Goal: Task Accomplishment & Management: Manage account settings

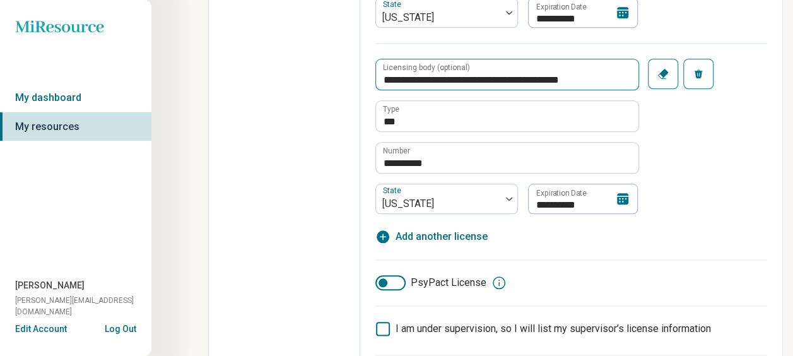
scroll to position [568, 0]
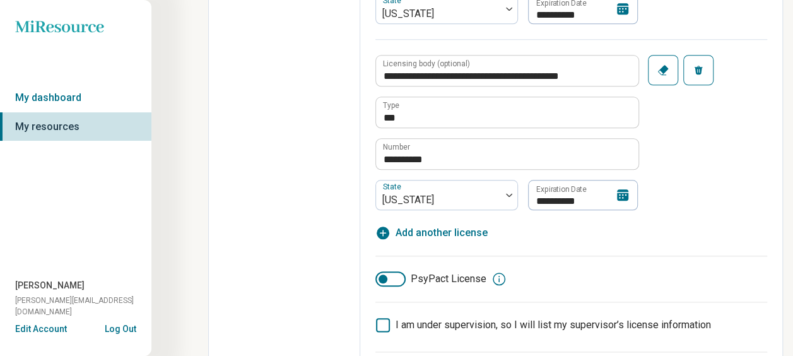
click at [622, 192] on icon at bounding box center [622, 194] width 11 height 11
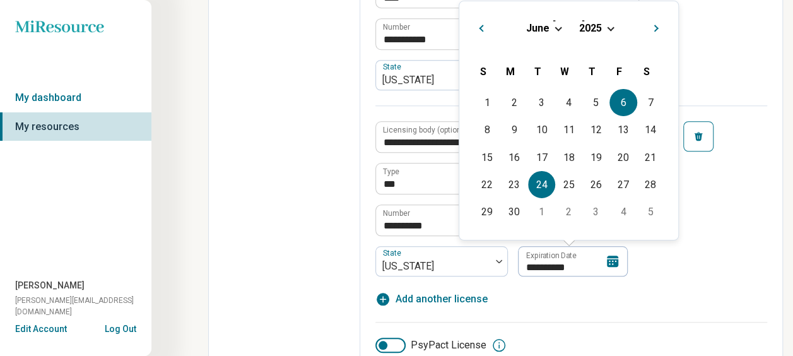
scroll to position [379, 0]
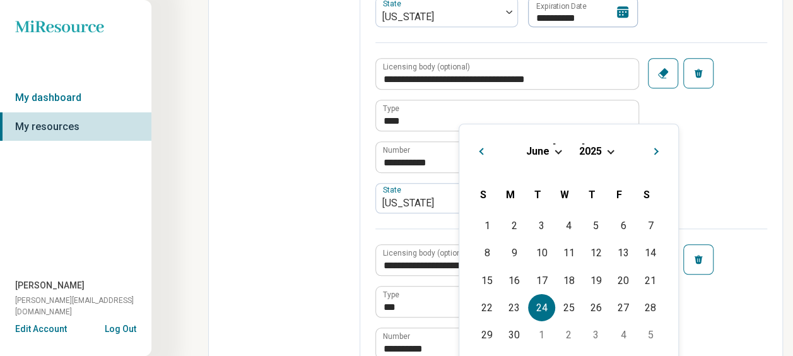
click at [609, 151] on span "Choose Date" at bounding box center [610, 150] width 7 height 7
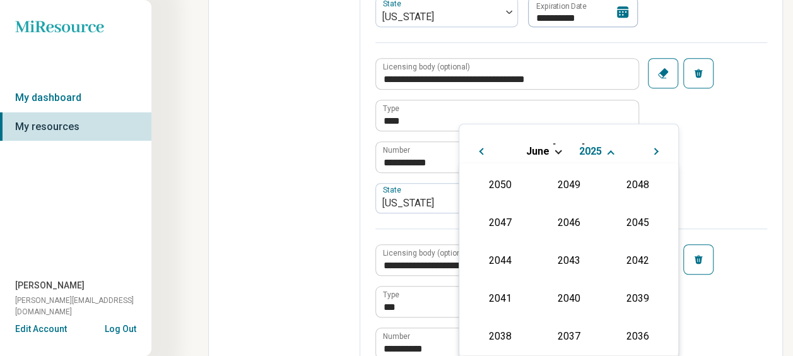
scroll to position [228, 0]
click at [636, 218] on div "2027" at bounding box center [637, 221] width 61 height 23
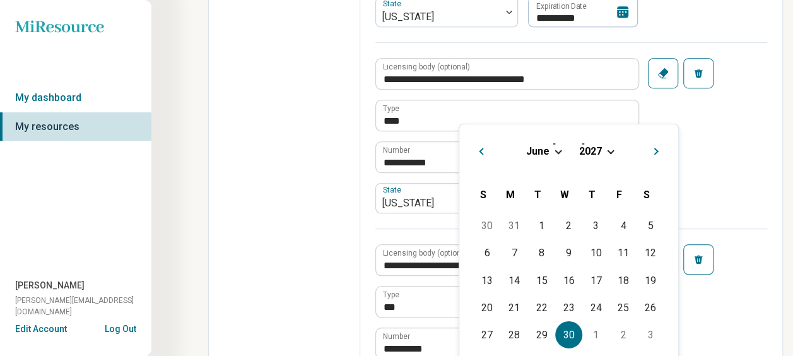
click at [571, 336] on div "30" at bounding box center [568, 334] width 27 height 27
type textarea "*"
type input "**********"
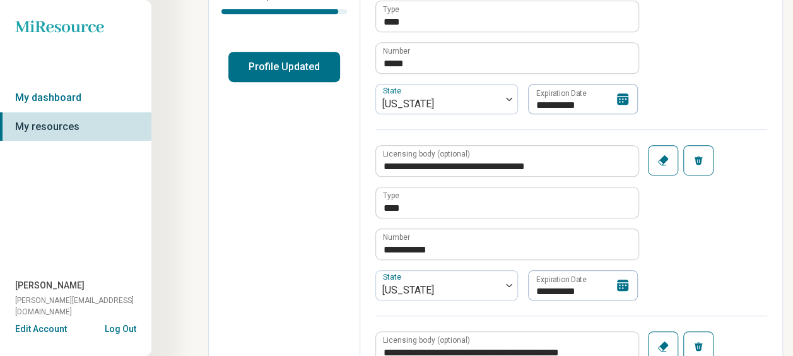
scroll to position [0, 0]
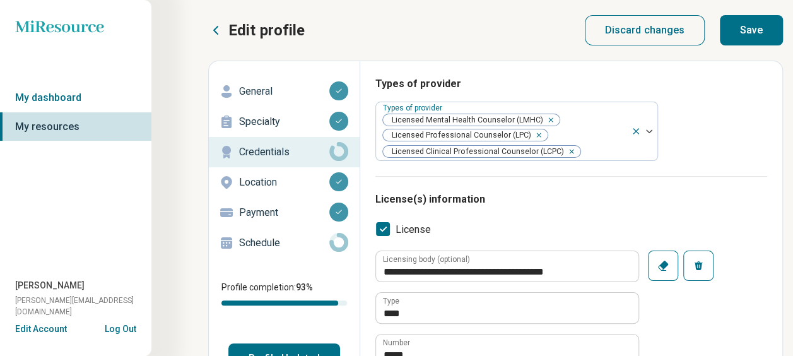
click at [743, 30] on button "Save" at bounding box center [751, 30] width 63 height 30
click at [63, 98] on link "My dashboard" at bounding box center [75, 97] width 151 height 29
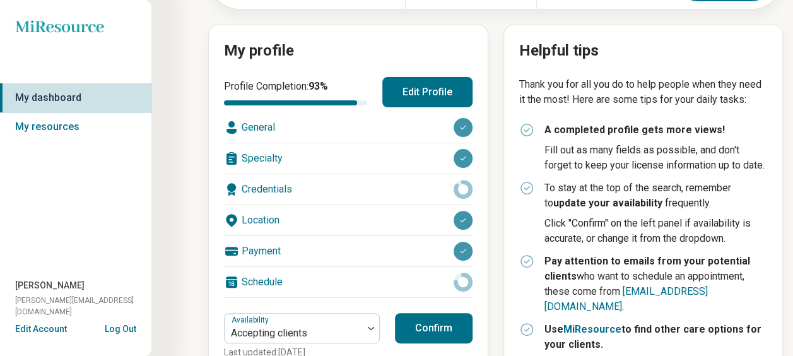
scroll to position [126, 0]
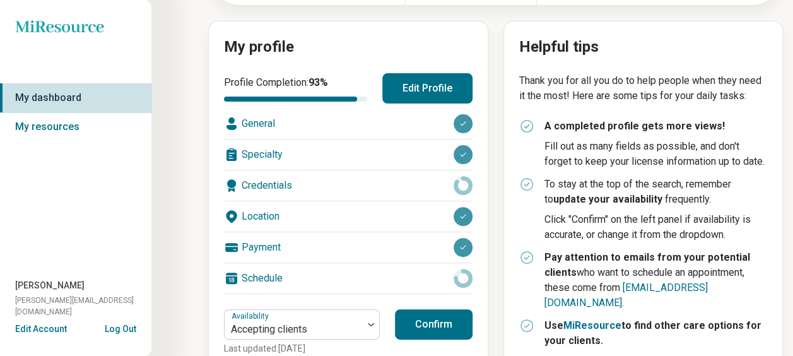
click at [276, 186] on div "Credentials" at bounding box center [348, 185] width 249 height 30
type textarea "*"
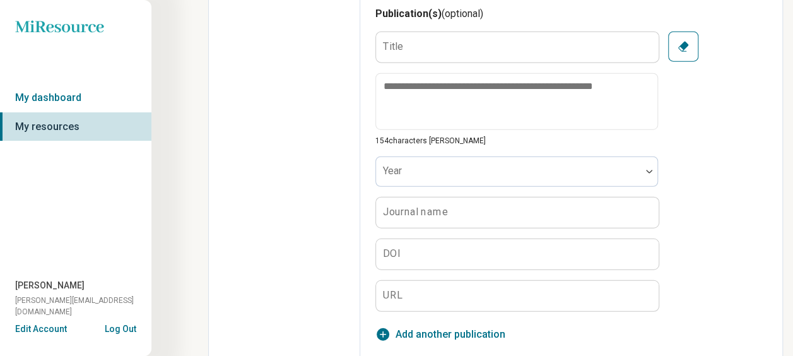
scroll to position [1554, 0]
